Goal: Task Accomplishment & Management: Complete application form

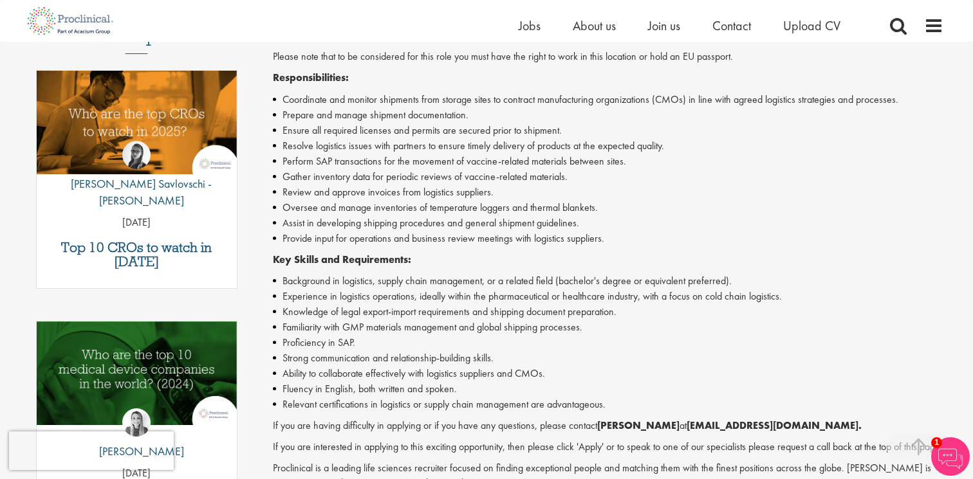
scroll to position [400, 0]
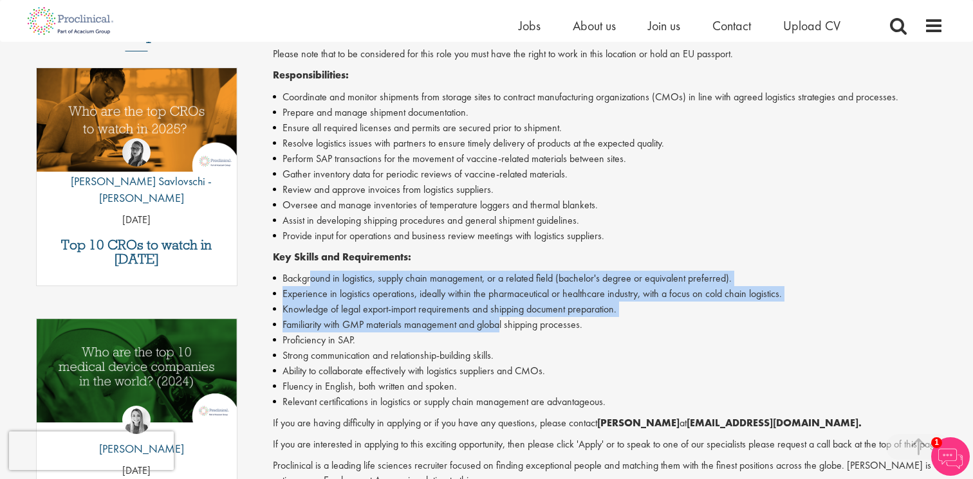
drag, startPoint x: 311, startPoint y: 279, endPoint x: 501, endPoint y: 320, distance: 194.3
click at [501, 320] on ul "Background in logistics, supply chain management, or a related field (bachelor'…" at bounding box center [608, 340] width 671 height 139
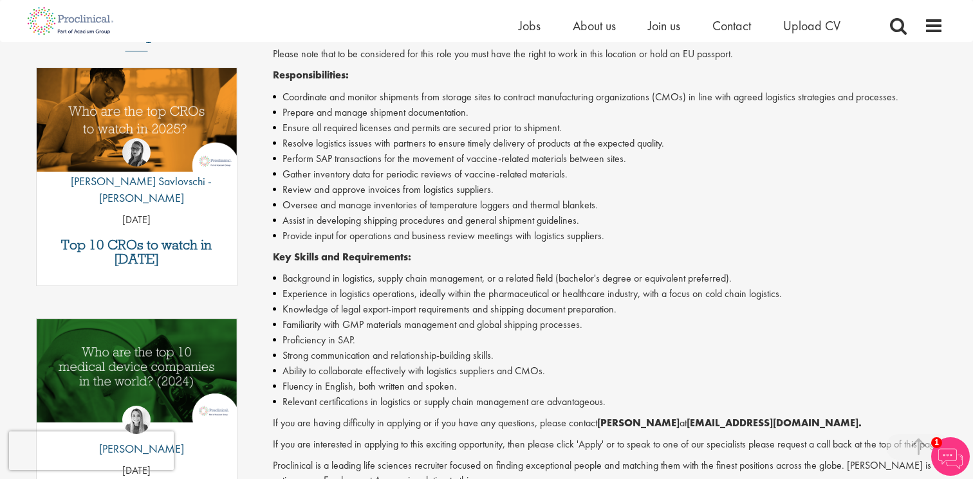
click at [501, 331] on li "Familiarity with GMP materials management and global shipping processes." at bounding box center [608, 324] width 671 height 15
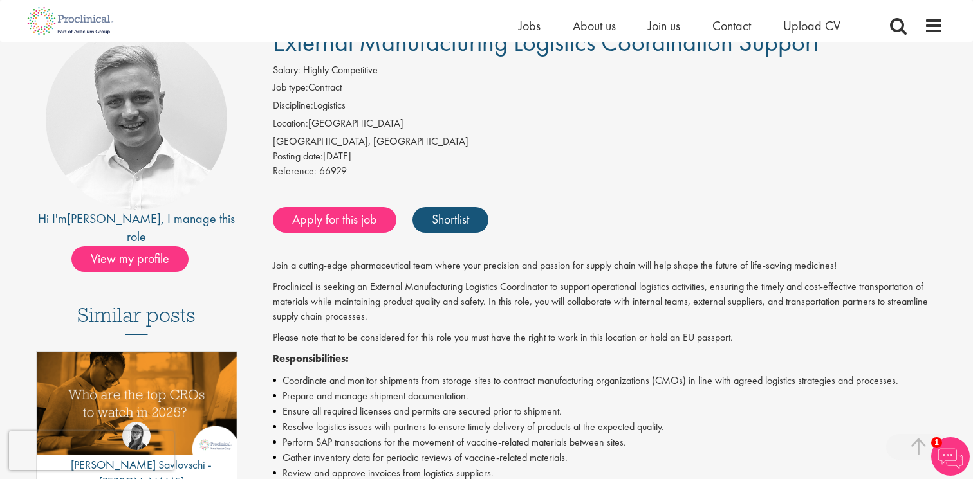
scroll to position [0, 0]
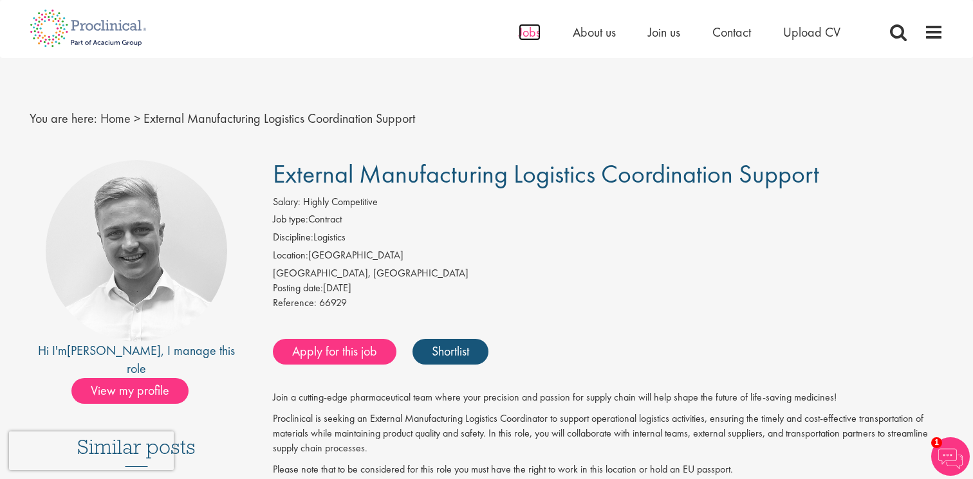
click at [529, 29] on span "Jobs" at bounding box center [530, 32] width 22 height 17
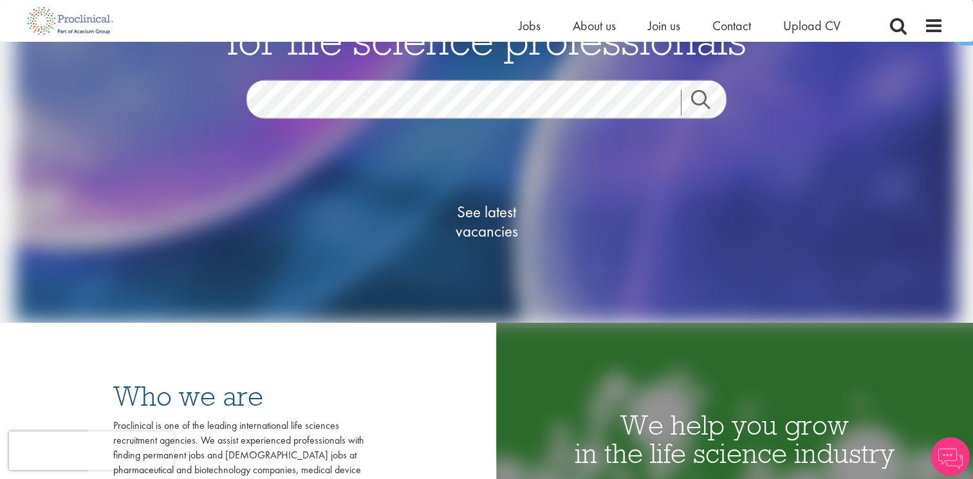
scroll to position [148, 0]
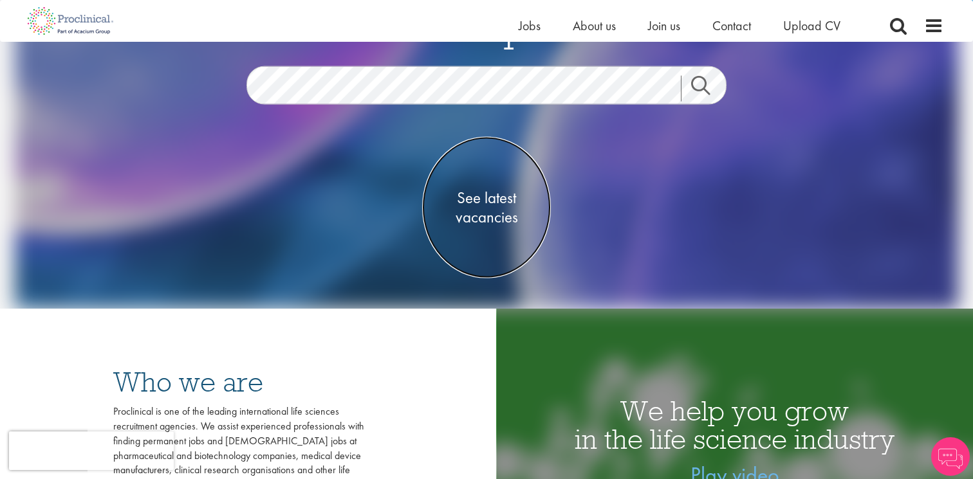
click at [479, 201] on span "See latest vacancies" at bounding box center [486, 207] width 129 height 39
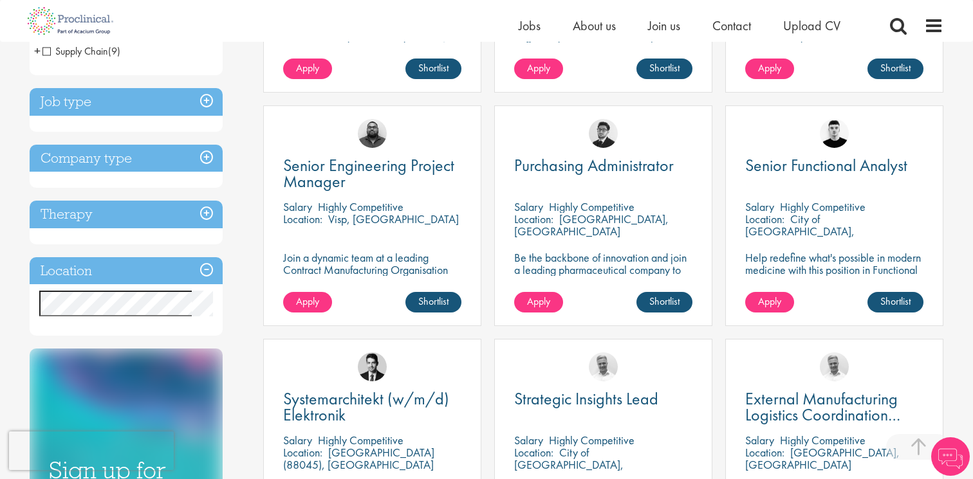
scroll to position [419, 0]
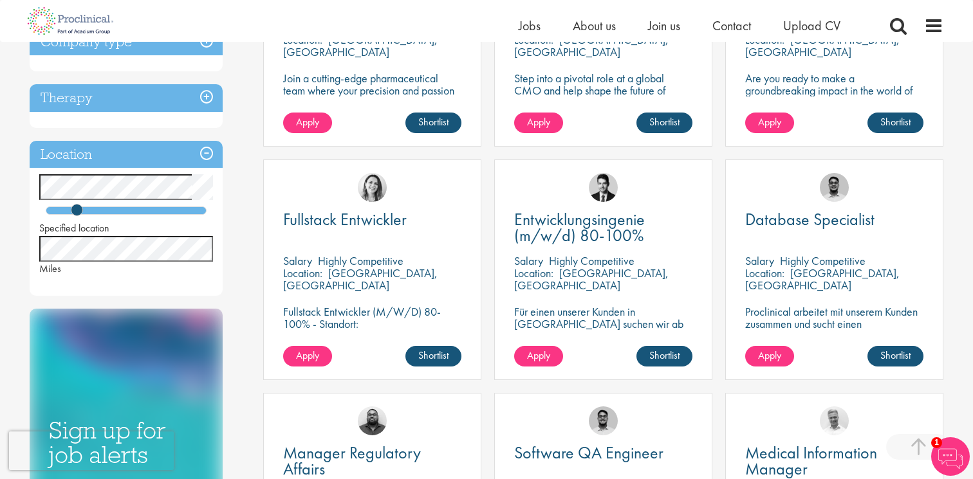
scroll to position [360, 0]
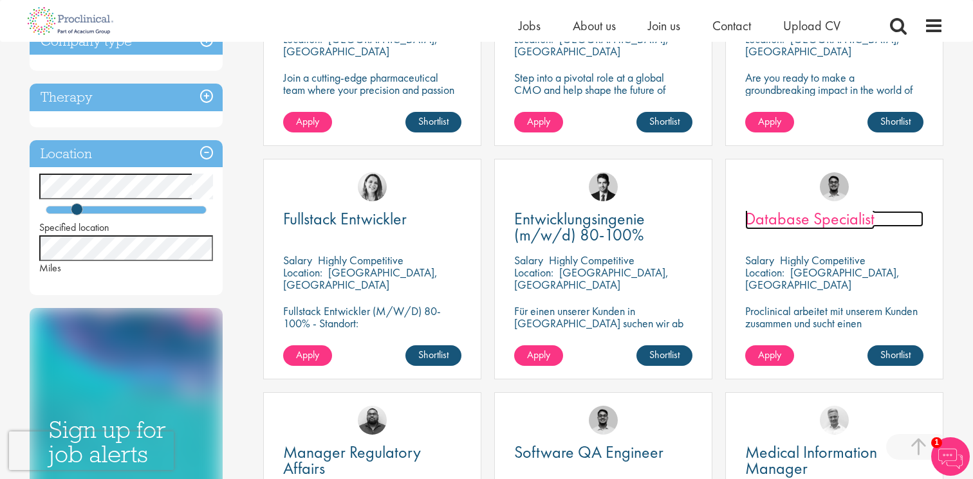
click at [787, 219] on span "Database Specialist" at bounding box center [809, 219] width 129 height 22
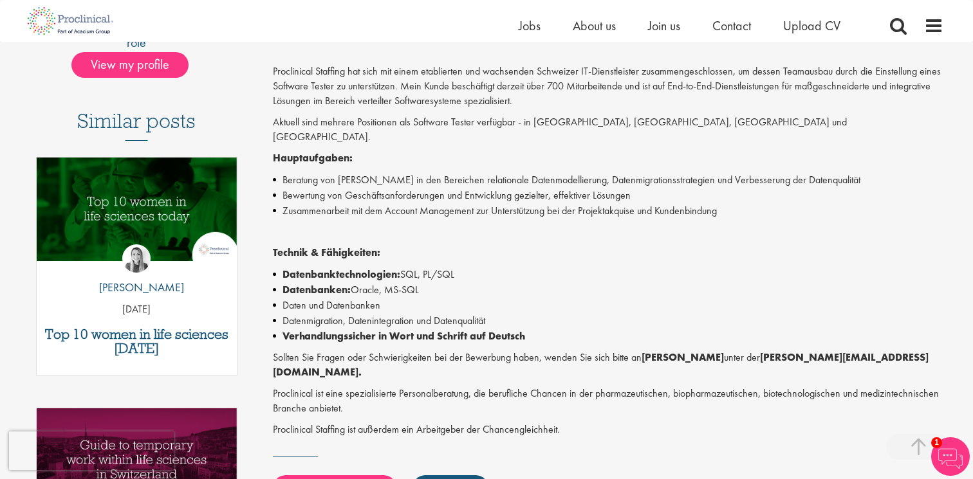
scroll to position [297, 0]
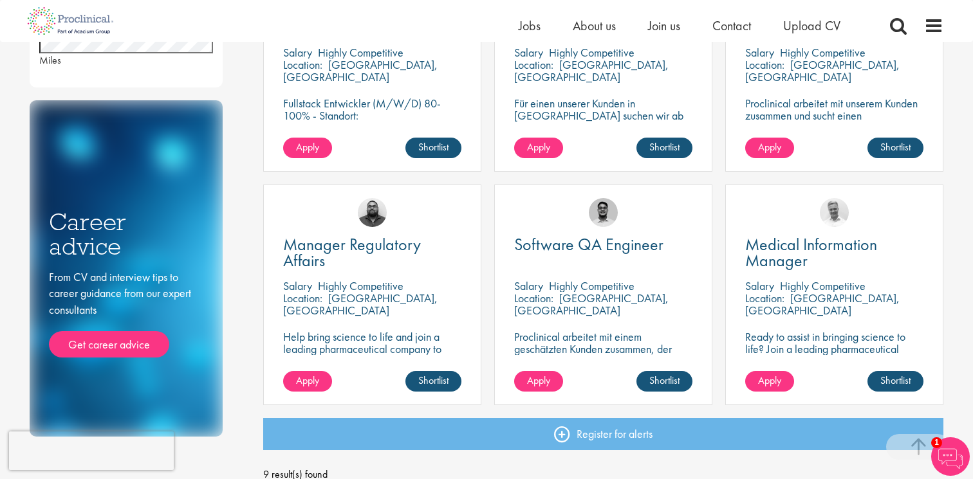
scroll to position [564, 0]
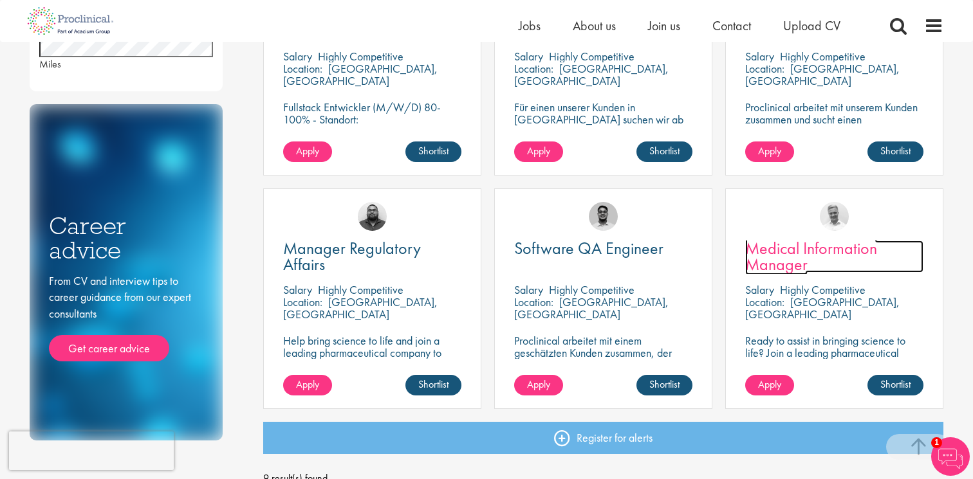
click at [783, 268] on span "Medical Information Manager" at bounding box center [811, 256] width 132 height 38
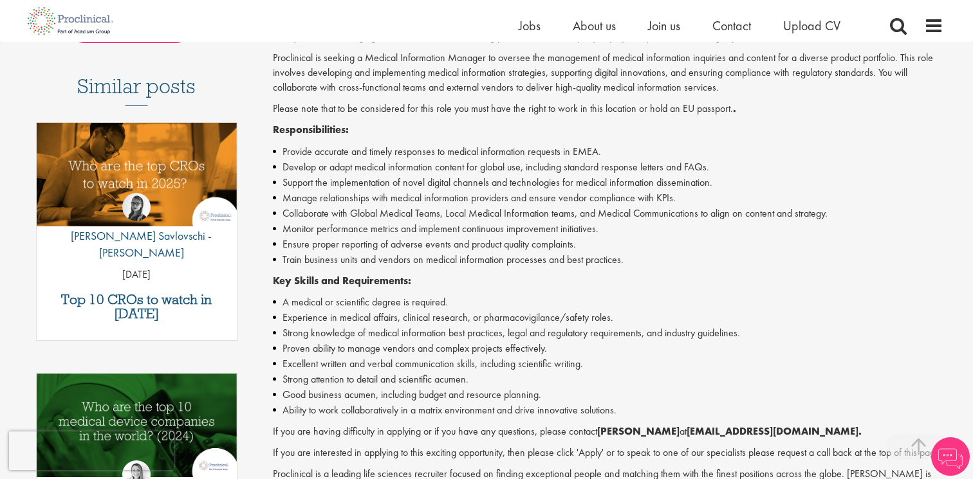
scroll to position [359, 0]
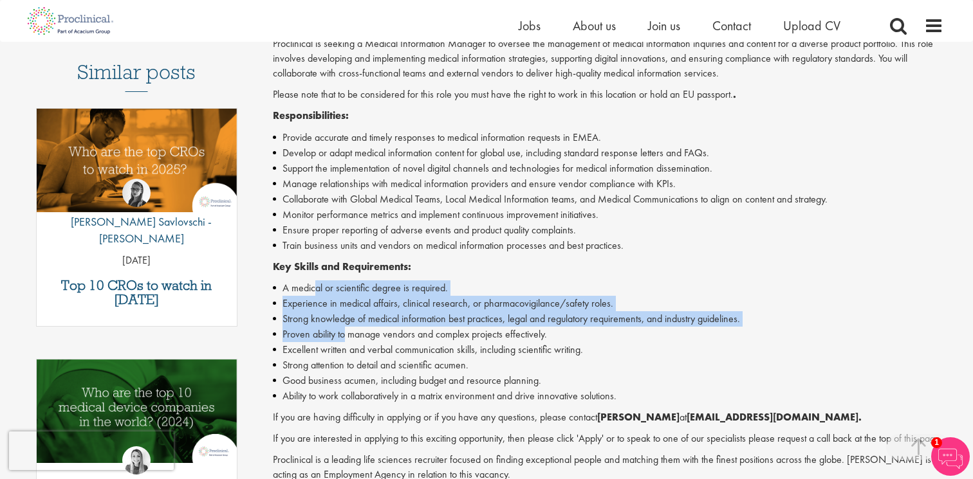
drag, startPoint x: 317, startPoint y: 284, endPoint x: 346, endPoint y: 340, distance: 62.7
click at [346, 340] on ul "A medical or scientific degree is required. Experience in medical affairs, clin…" at bounding box center [608, 343] width 671 height 124
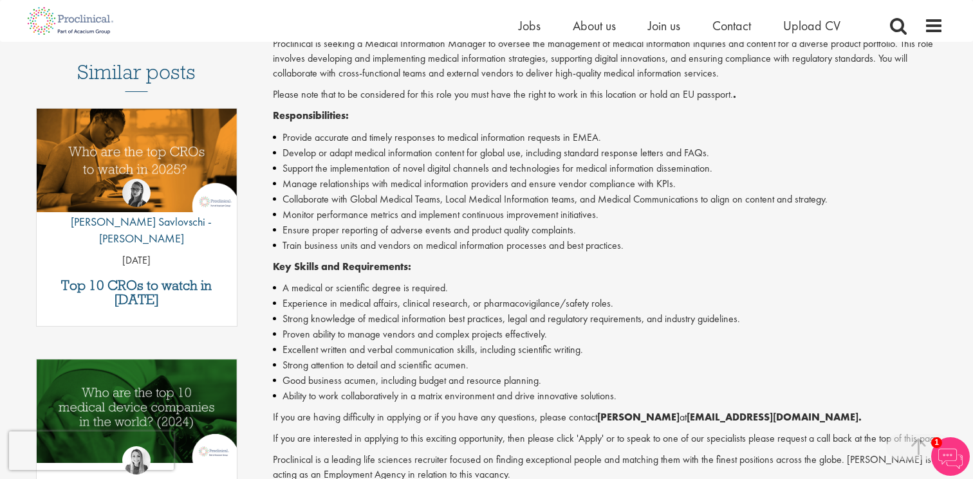
click at [346, 343] on li "Excellent written and verbal communication skills, including scientific writing." at bounding box center [608, 349] width 671 height 15
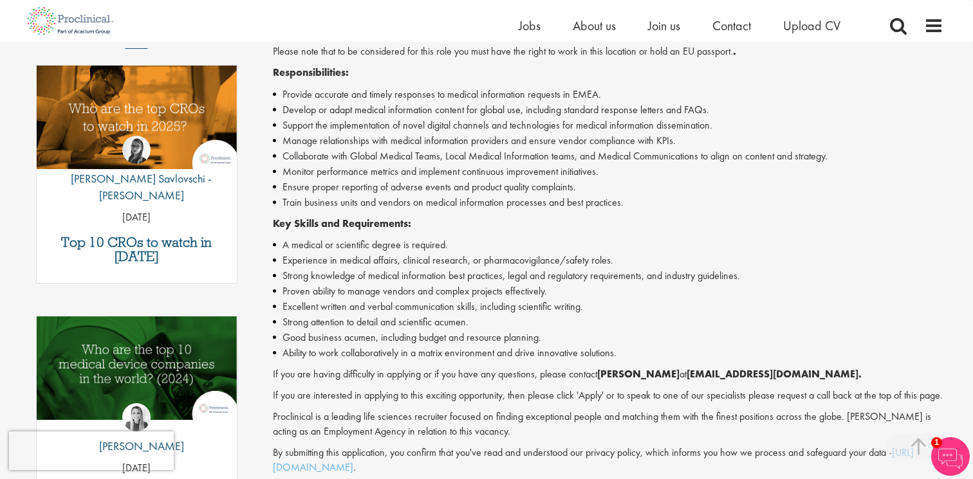
scroll to position [418, 0]
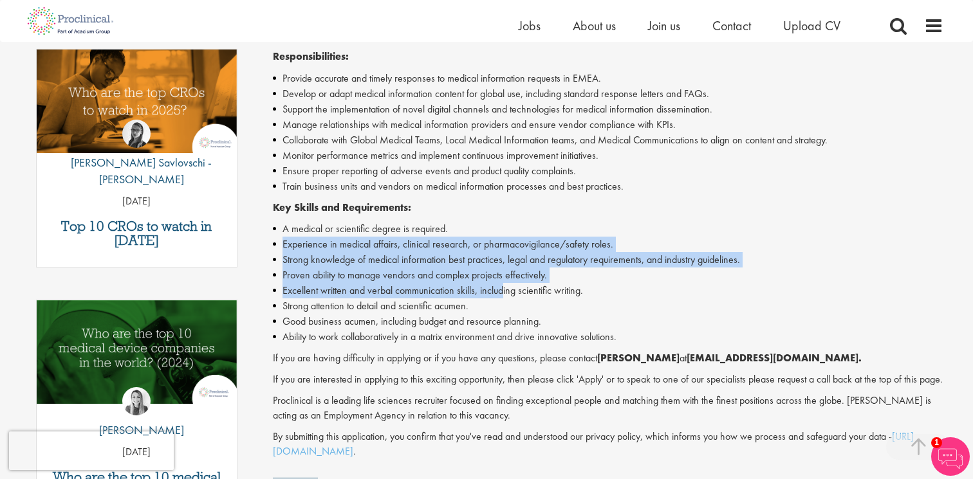
drag, startPoint x: 284, startPoint y: 242, endPoint x: 501, endPoint y: 275, distance: 220.1
click at [501, 283] on ul "A medical or scientific degree is required. Experience in medical affairs, clin…" at bounding box center [608, 283] width 671 height 124
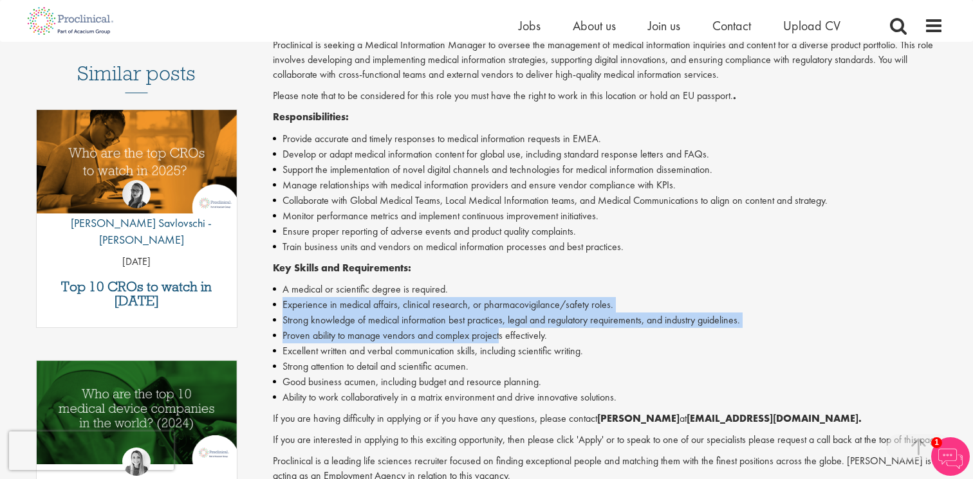
scroll to position [348, 0]
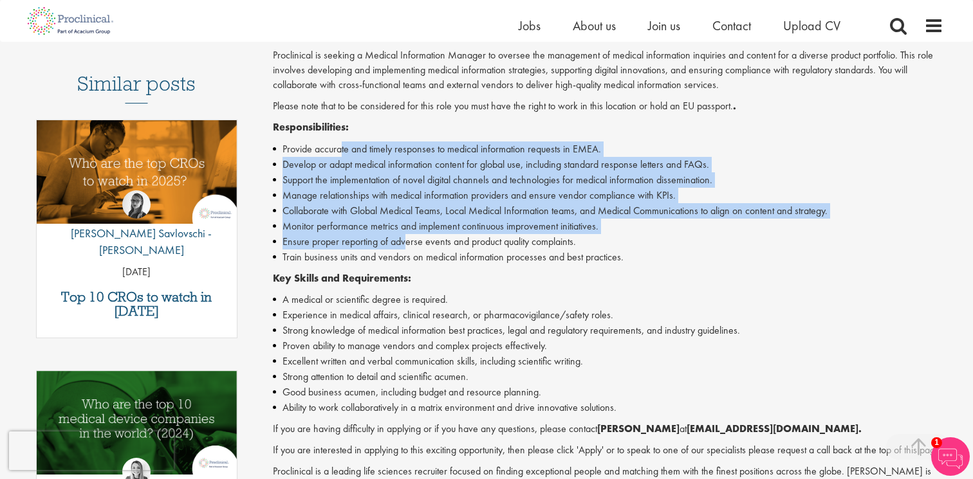
drag, startPoint x: 342, startPoint y: 146, endPoint x: 404, endPoint y: 241, distance: 113.9
click at [404, 241] on ul "Provide accurate and timely responses to medical information requests in EMEA. …" at bounding box center [608, 204] width 671 height 124
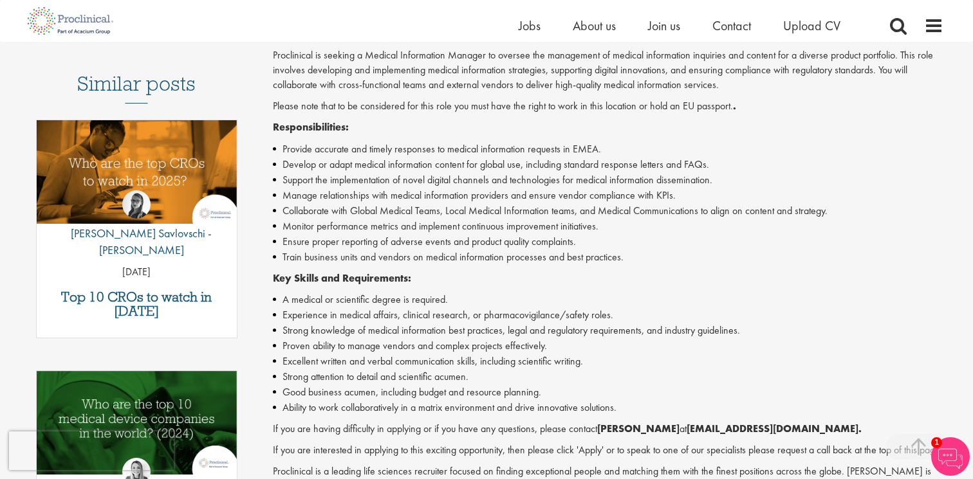
click at [394, 283] on strong "Key Skills and Requirements:" at bounding box center [342, 279] width 138 height 14
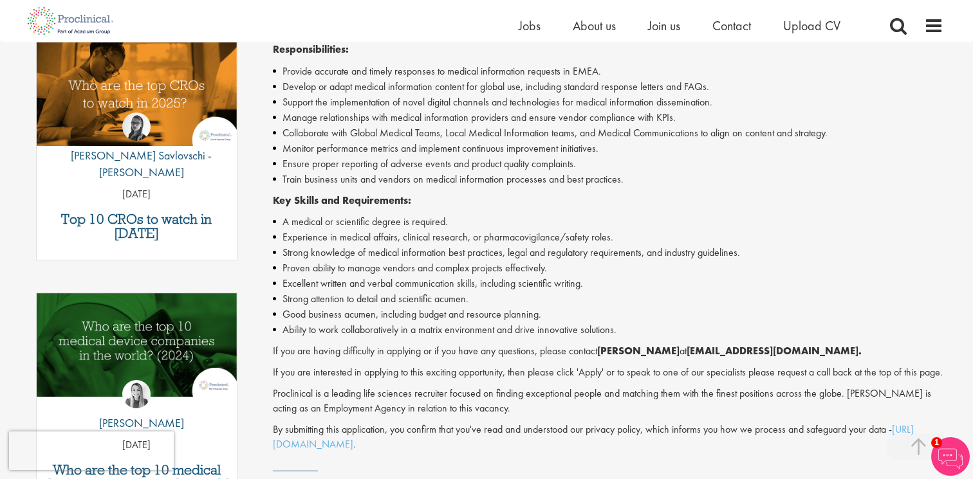
scroll to position [433, 0]
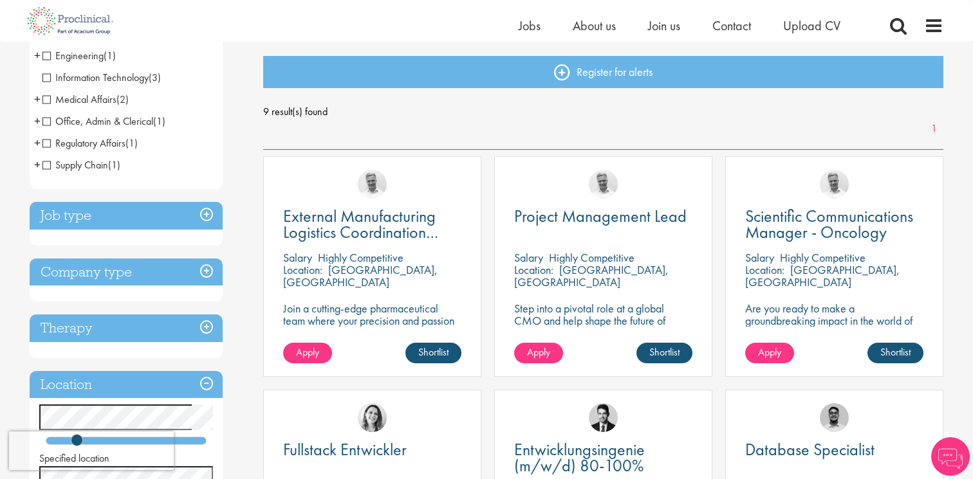
scroll to position [129, 0]
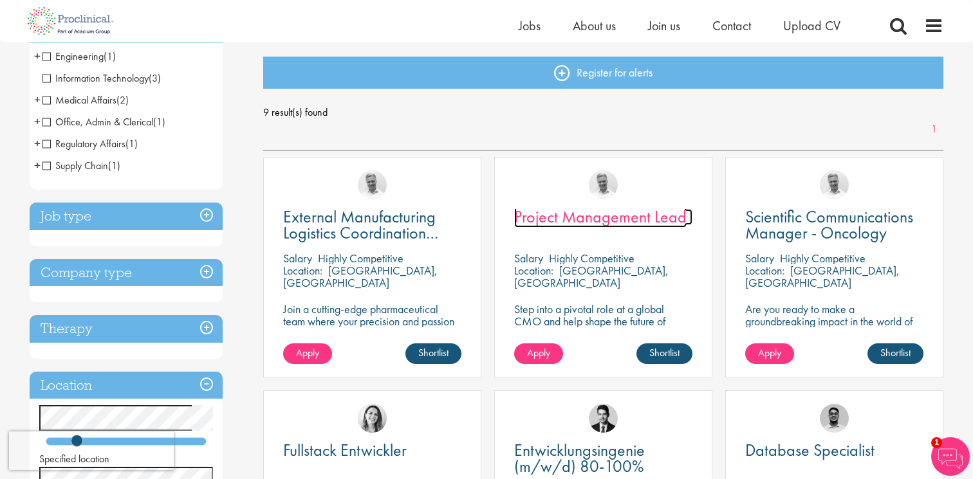
click at [590, 219] on span "Project Management Lead" at bounding box center [600, 217] width 172 height 22
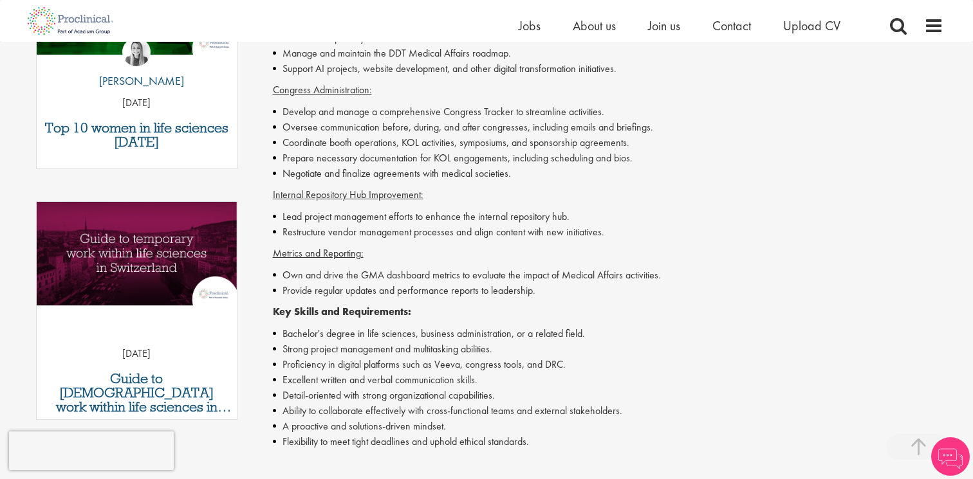
scroll to position [533, 0]
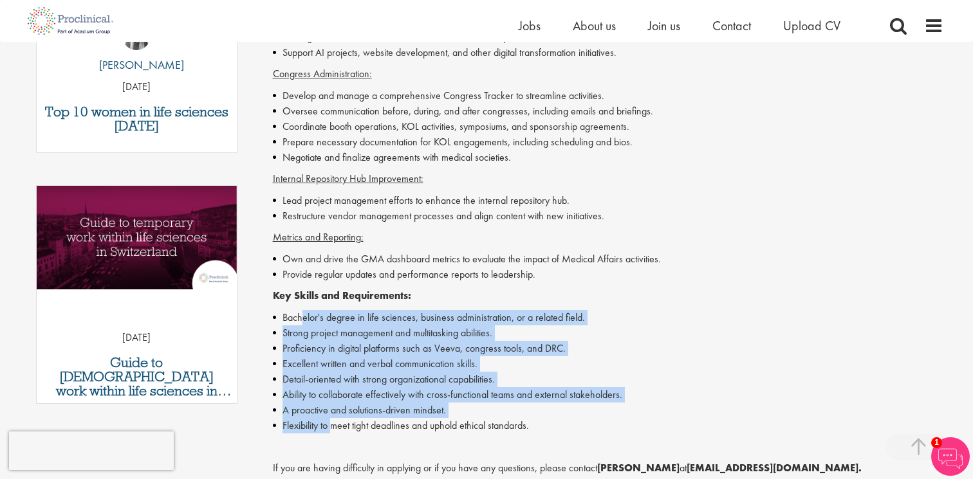
drag, startPoint x: 301, startPoint y: 319, endPoint x: 335, endPoint y: 420, distance: 107.0
click at [335, 421] on ul "Bachelor's degree in life sciences, business administration, or a related field…" at bounding box center [608, 372] width 671 height 124
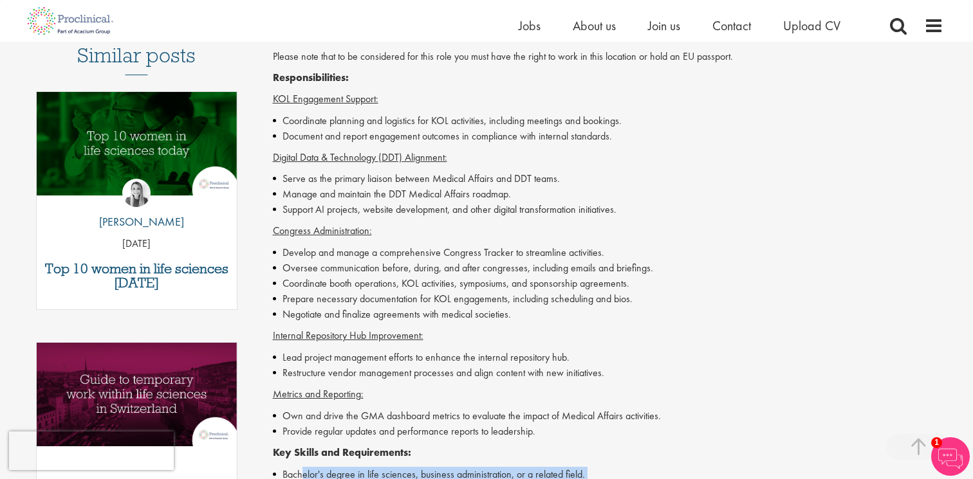
scroll to position [375, 0]
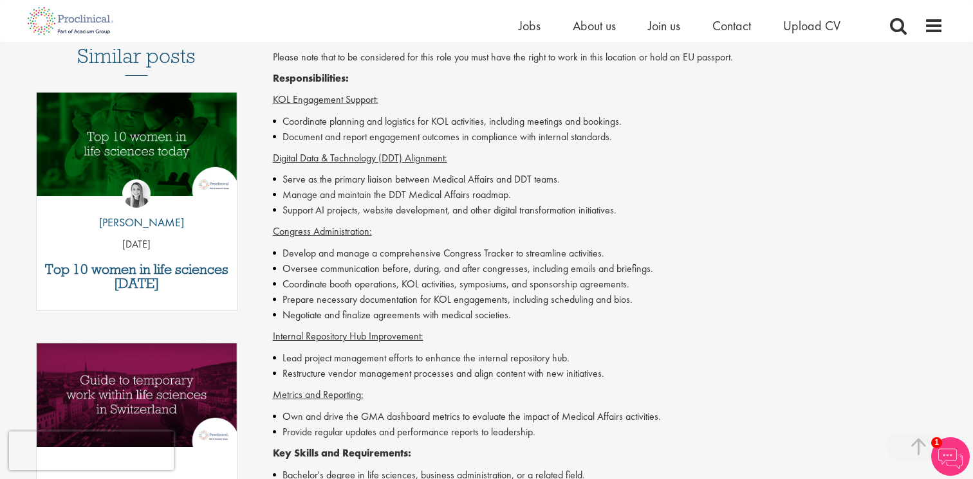
click at [348, 263] on li "Oversee communication before, during, and after congresses, including emails an…" at bounding box center [608, 268] width 671 height 15
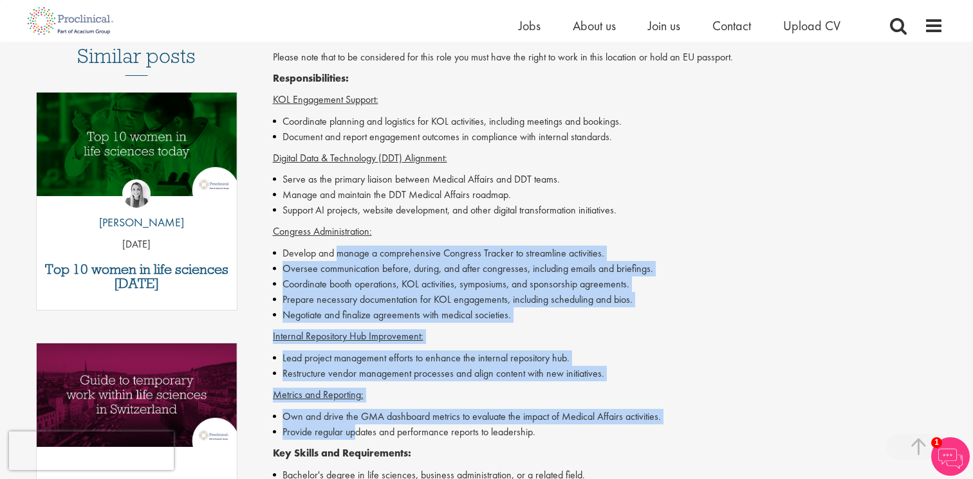
drag, startPoint x: 335, startPoint y: 257, endPoint x: 357, endPoint y: 432, distance: 175.7
click at [357, 432] on div "Proclinical is seeking a highly organized and motivated individual to join as a…" at bounding box center [608, 387] width 671 height 777
click at [357, 432] on li "Provide regular updates and performance reports to leadership." at bounding box center [608, 432] width 671 height 15
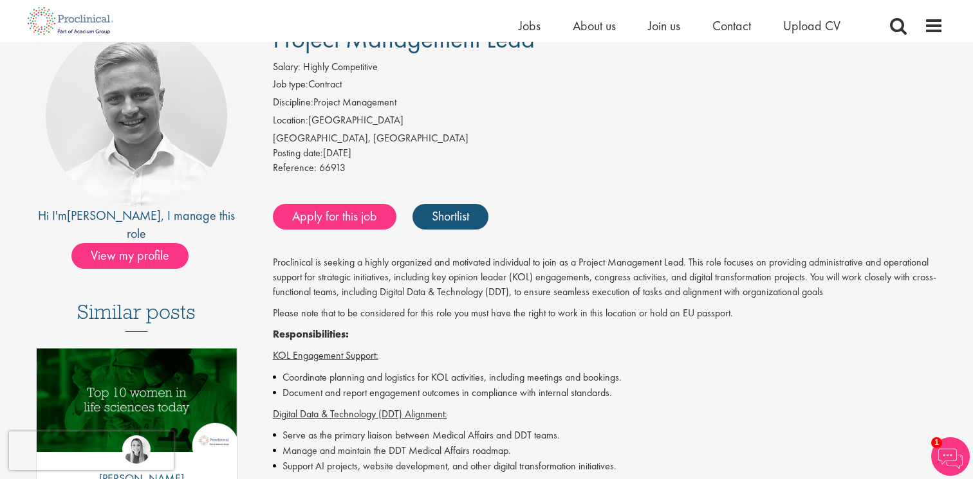
scroll to position [118, 0]
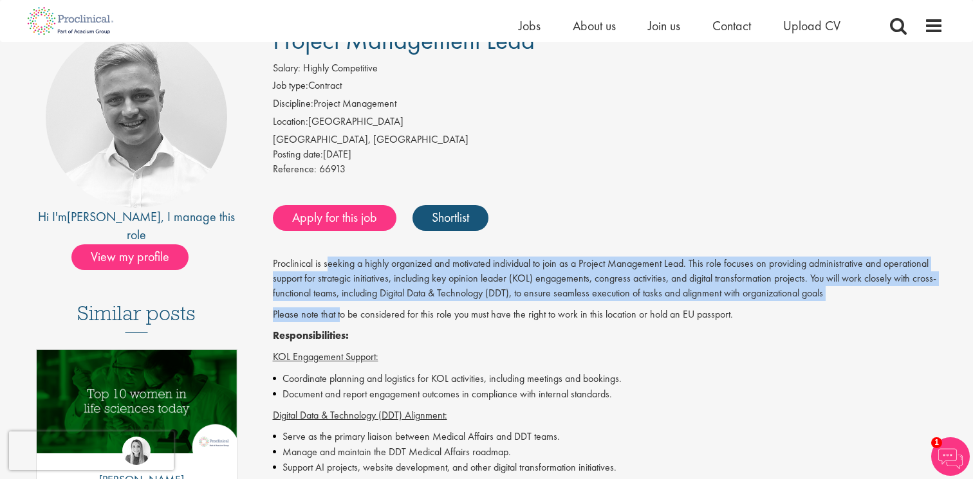
drag, startPoint x: 328, startPoint y: 265, endPoint x: 342, endPoint y: 320, distance: 56.5
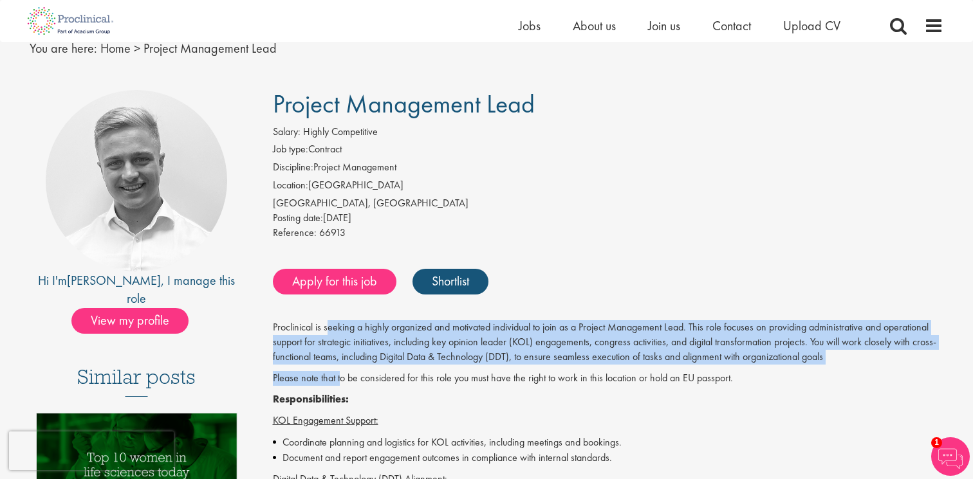
scroll to position [50, 0]
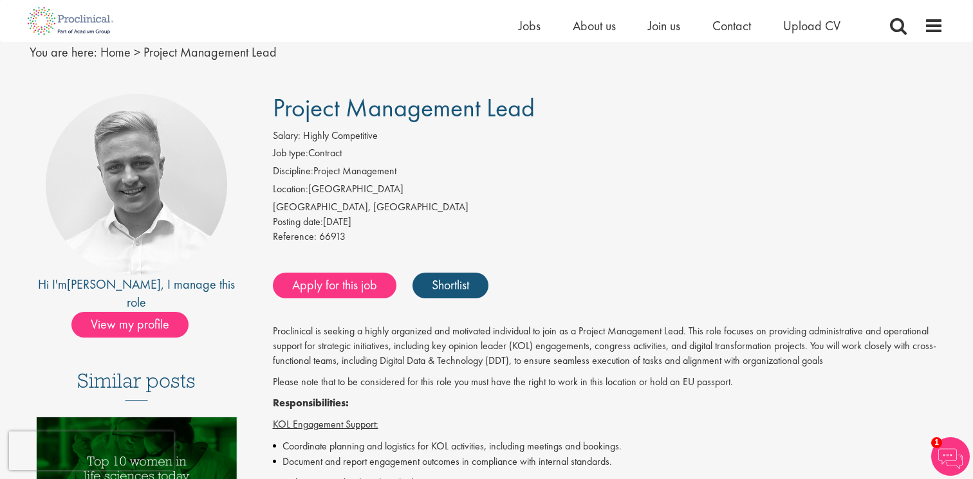
click at [420, 230] on div "Reference: 66913" at bounding box center [608, 239] width 671 height 18
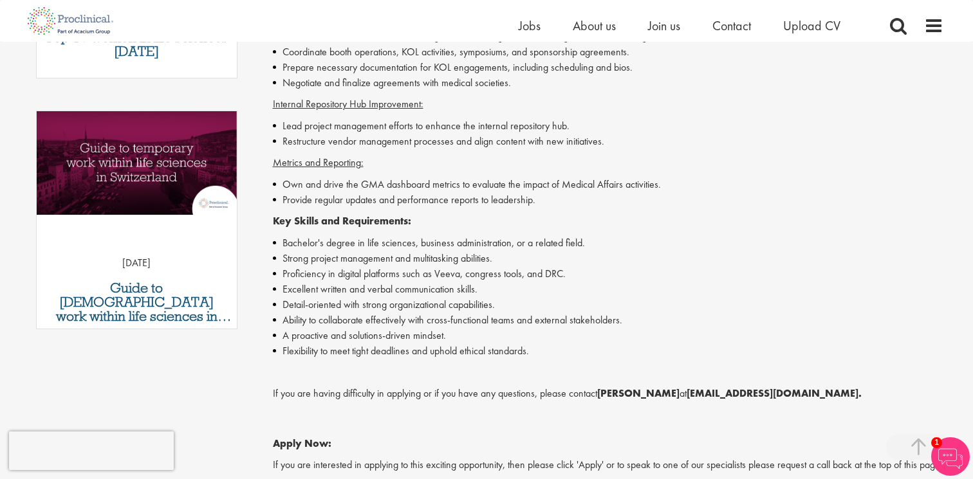
scroll to position [609, 0]
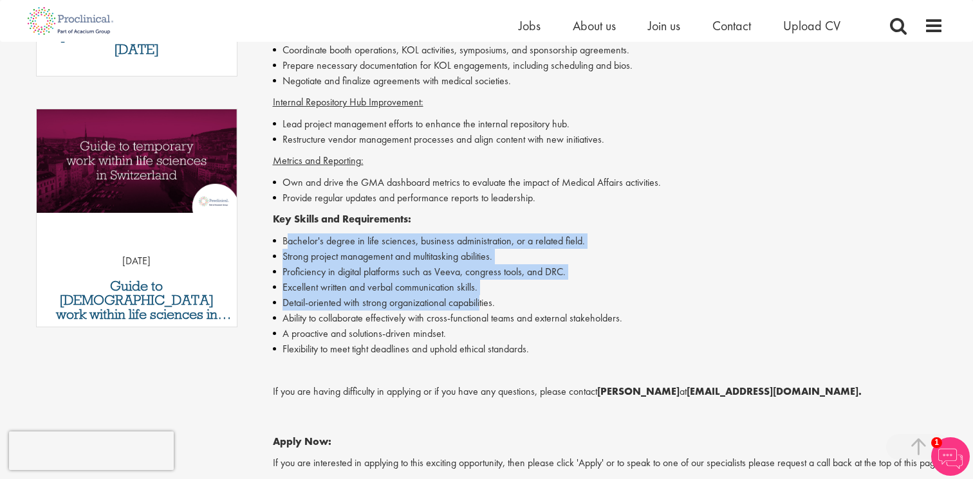
drag, startPoint x: 287, startPoint y: 243, endPoint x: 481, endPoint y: 275, distance: 197.0
click at [481, 275] on ul "Bachelor's degree in life sciences, business administration, or a related field…" at bounding box center [608, 296] width 671 height 124
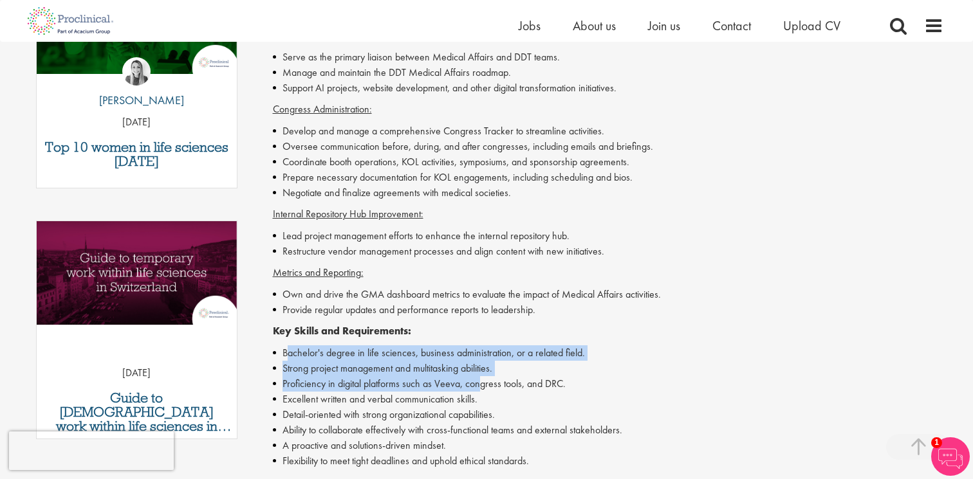
scroll to position [487, 0]
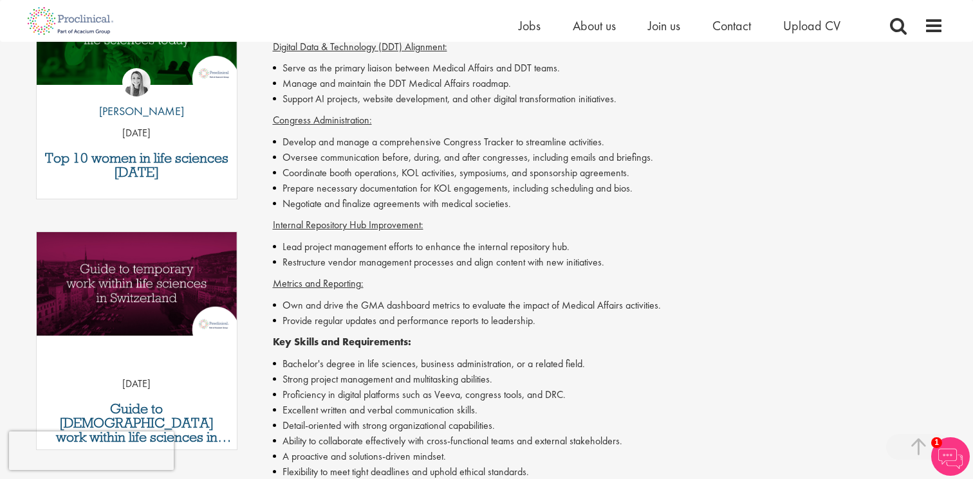
click at [481, 275] on div "Proclinical is seeking a highly organized and motivated individual to join as a…" at bounding box center [608, 276] width 671 height 777
click at [290, 298] on li "Own and drive the GMA dashboard metrics to evaluate the impact of Medical Affai…" at bounding box center [608, 305] width 671 height 15
drag, startPoint x: 293, startPoint y: 308, endPoint x: 575, endPoint y: 311, distance: 281.9
click at [575, 311] on li "Own and drive the GMA dashboard metrics to evaluate the impact of Medical Affai…" at bounding box center [608, 305] width 671 height 15
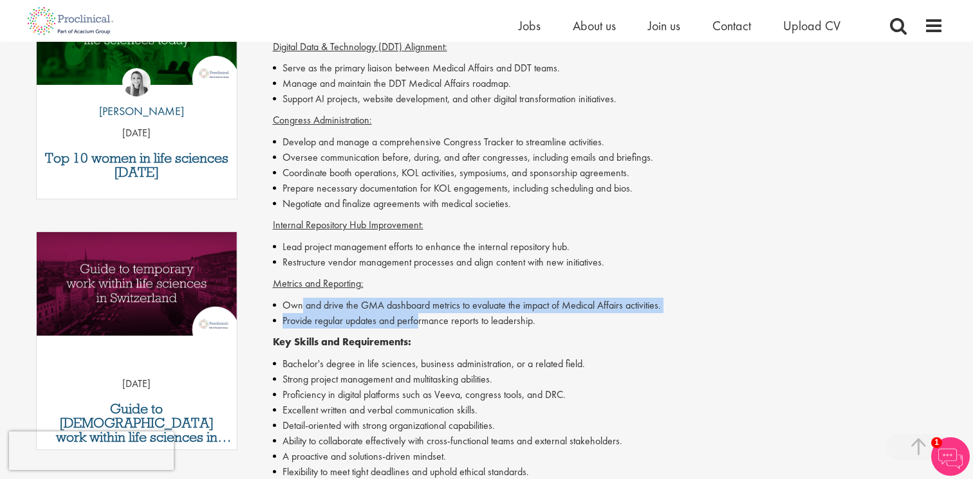
drag, startPoint x: 281, startPoint y: 328, endPoint x: 414, endPoint y: 317, distance: 133.7
click at [417, 317] on li "Provide regular updates and performance reports to leadership." at bounding box center [608, 320] width 671 height 15
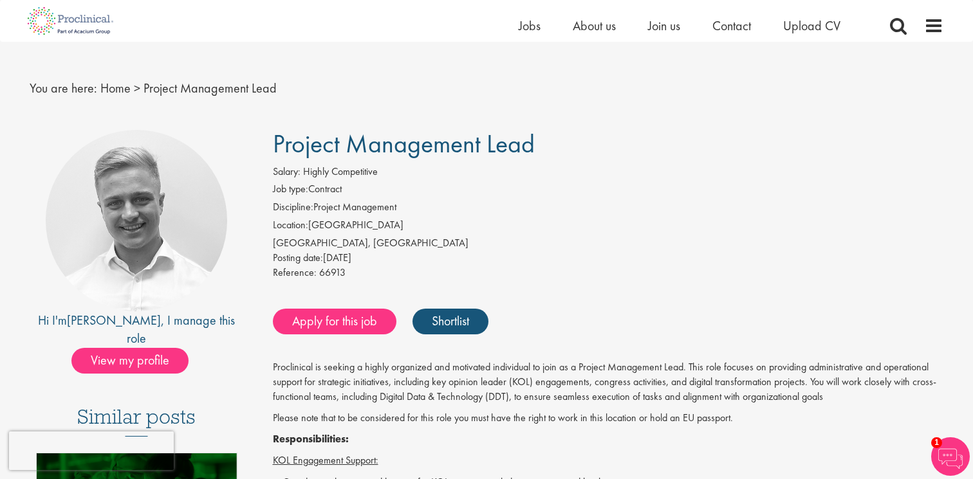
scroll to position [0, 0]
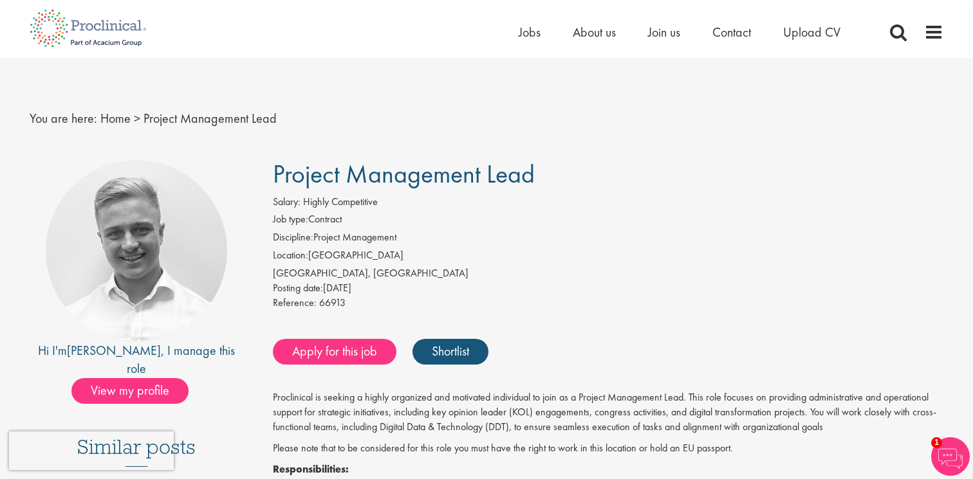
click at [333, 366] on div "Apply for this job Shortlist" at bounding box center [607, 352] width 674 height 39
click at [337, 355] on link "Apply for this job" at bounding box center [335, 352] width 124 height 26
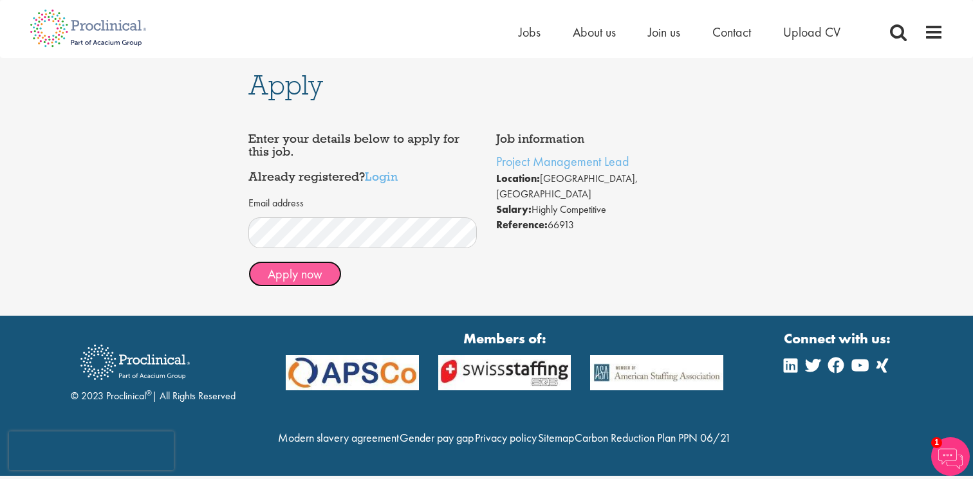
click at [293, 284] on button "Apply now" at bounding box center [294, 274] width 93 height 26
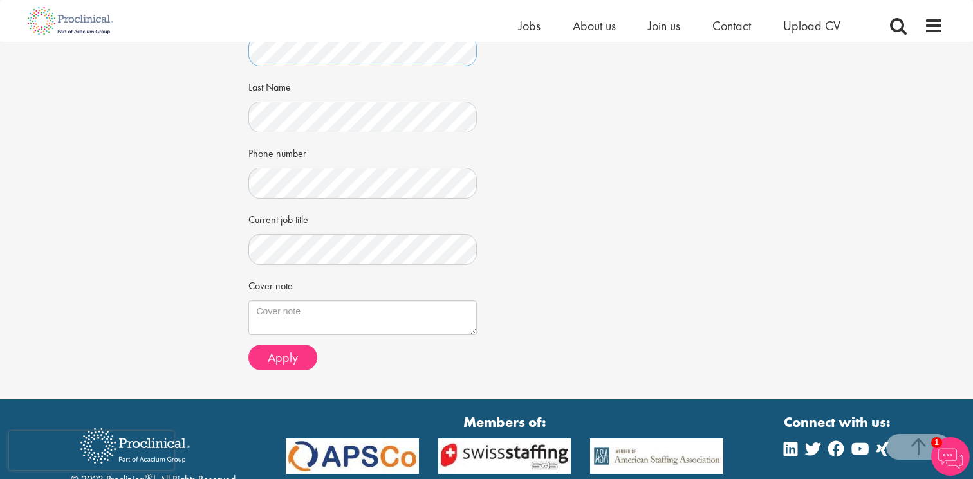
scroll to position [246, 0]
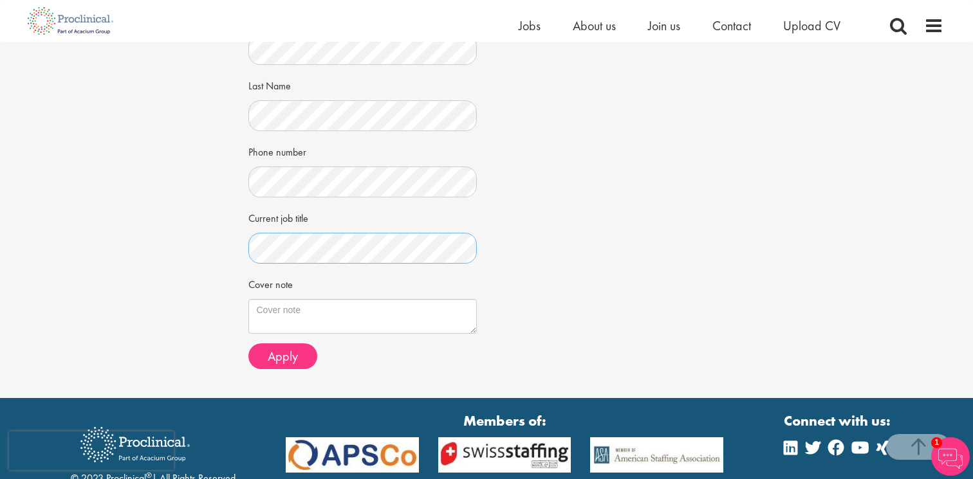
click at [248, 344] on button "Apply" at bounding box center [282, 357] width 69 height 26
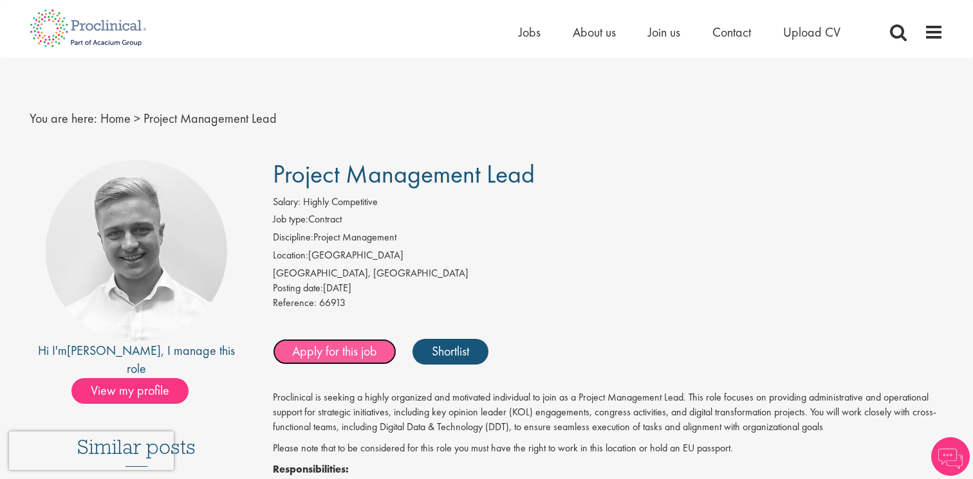
click at [331, 360] on link "Apply for this job" at bounding box center [335, 352] width 124 height 26
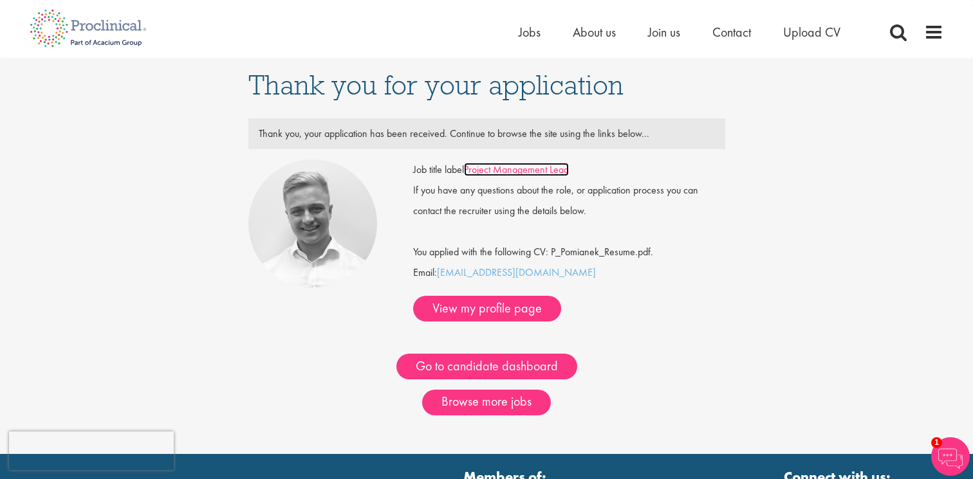
click at [510, 171] on link "Project Management Lead" at bounding box center [516, 170] width 105 height 14
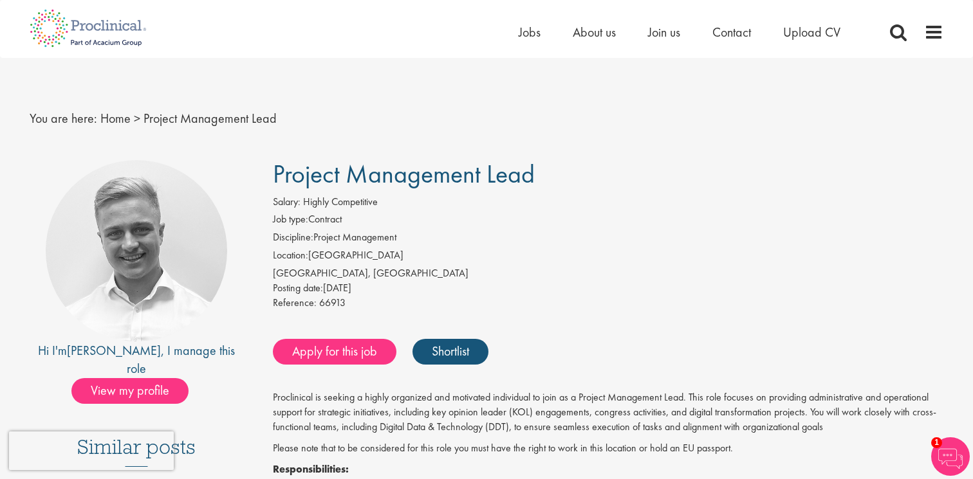
click at [365, 165] on span "Project Management Lead" at bounding box center [404, 174] width 262 height 33
copy div "Project Management Lead"
click at [275, 258] on label "Location:" at bounding box center [290, 255] width 35 height 15
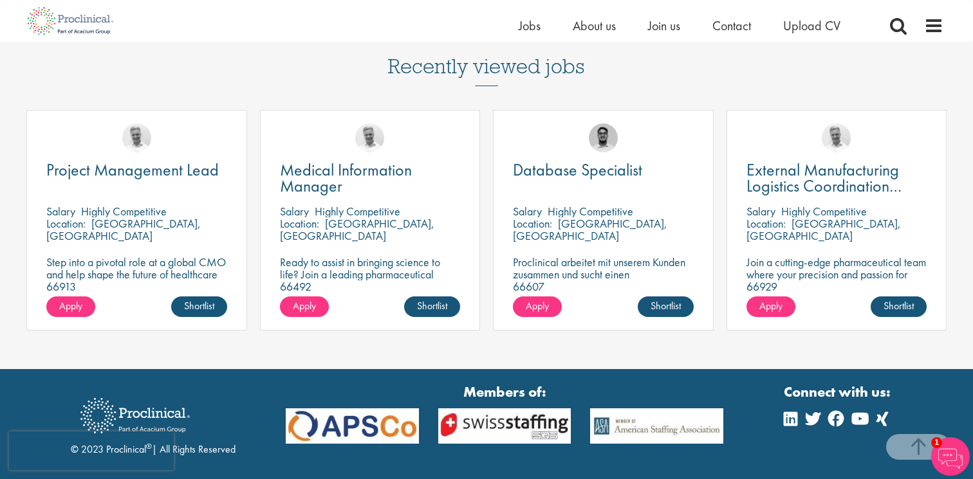
scroll to position [1736, 0]
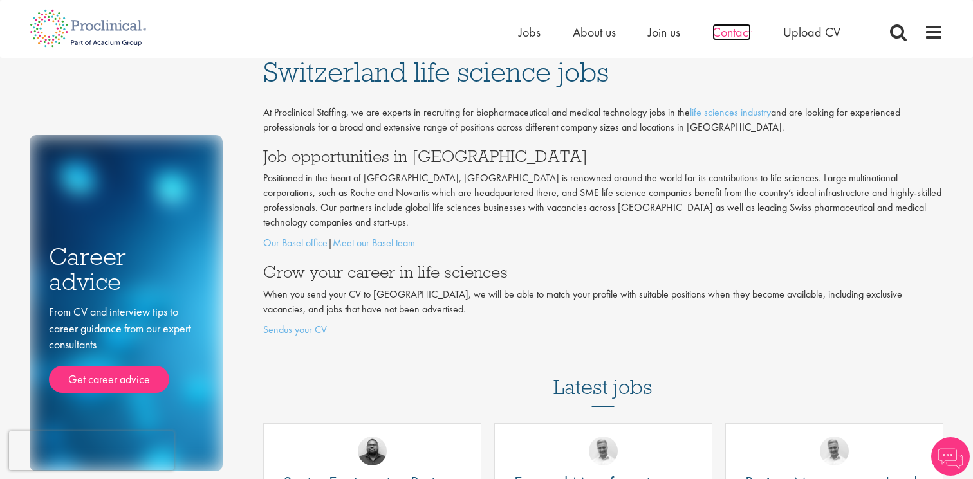
click at [740, 28] on span "Contact" at bounding box center [731, 32] width 39 height 17
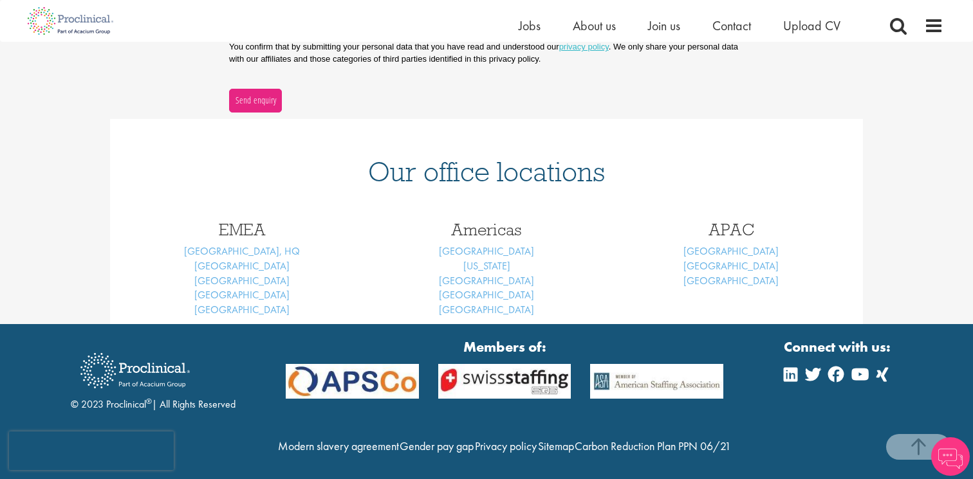
scroll to position [488, 0]
